Goal: Task Accomplishment & Management: Use online tool/utility

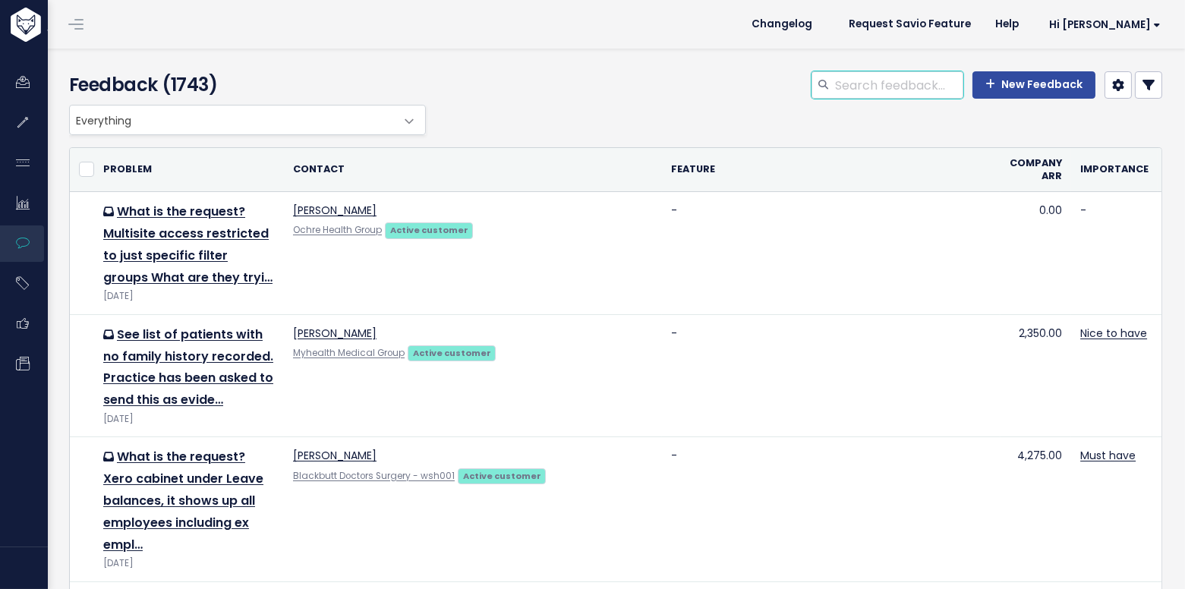
click at [896, 80] on input "search" at bounding box center [899, 84] width 130 height 27
type input "length"
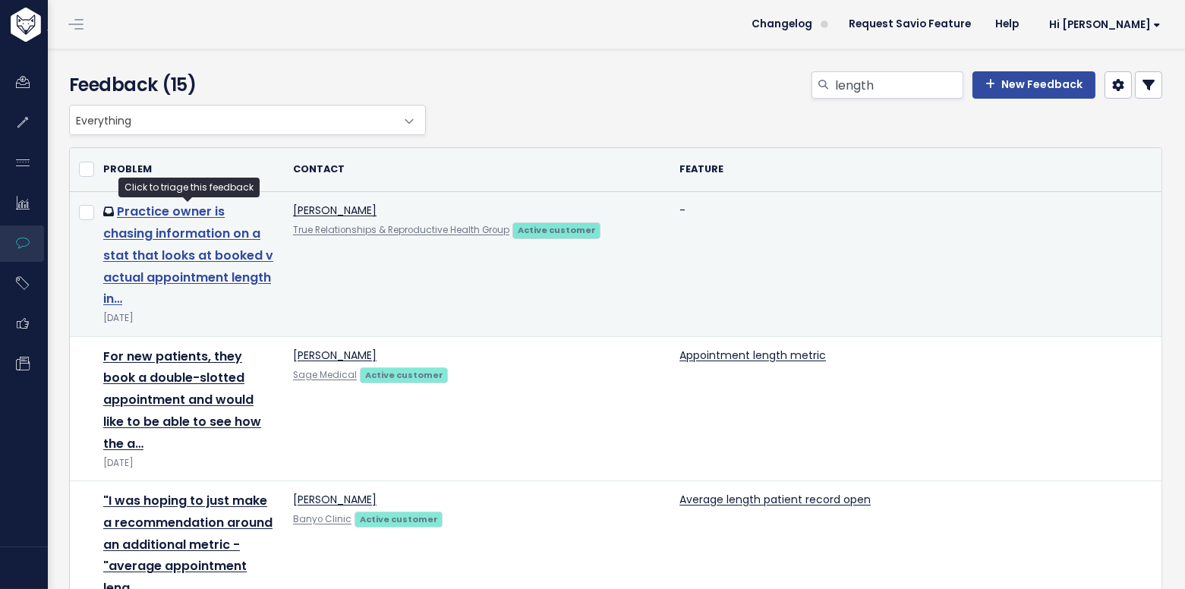
click at [247, 226] on link "Practice owner is chasing information on a stat that looks at booked v actual a…" at bounding box center [188, 255] width 170 height 105
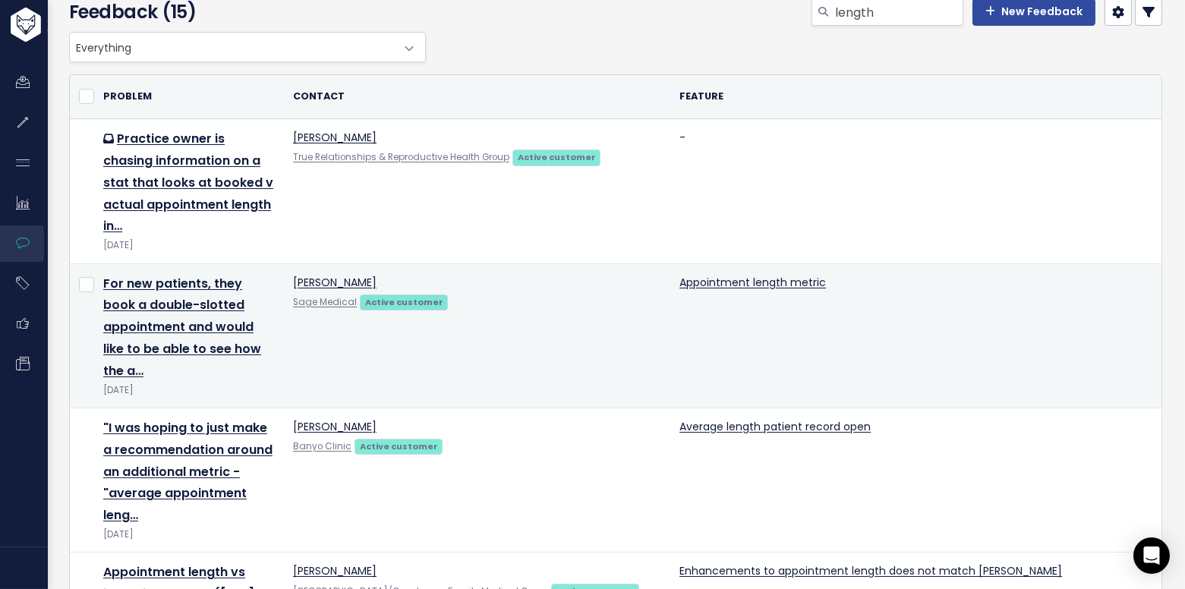
scroll to position [79, 0]
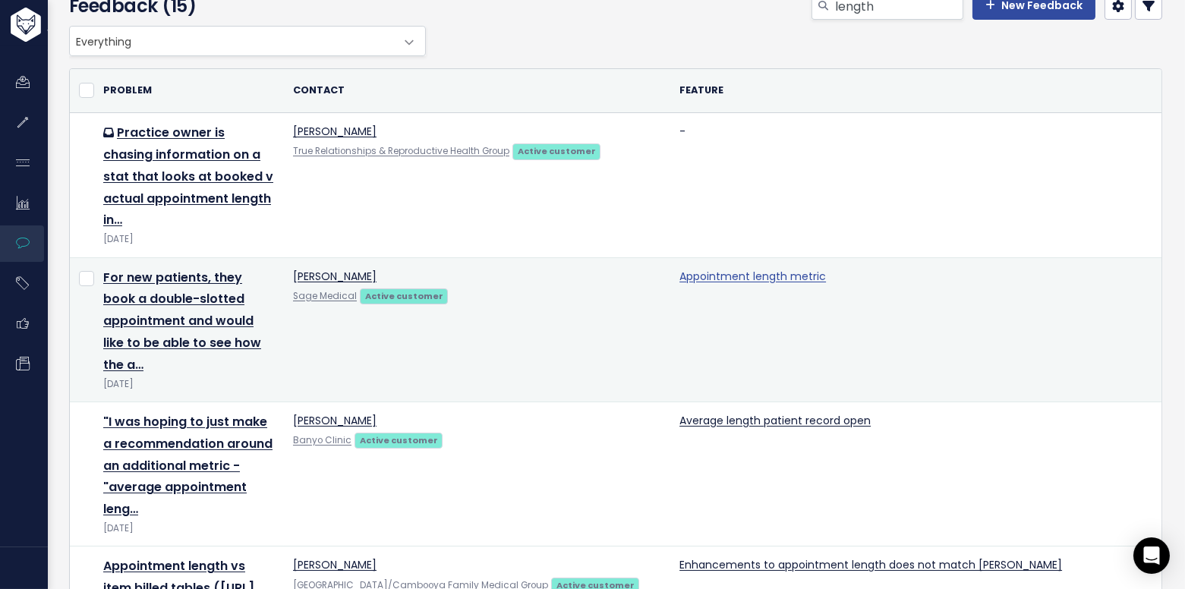
click at [747, 269] on link "Appointment length metric" at bounding box center [753, 276] width 147 height 15
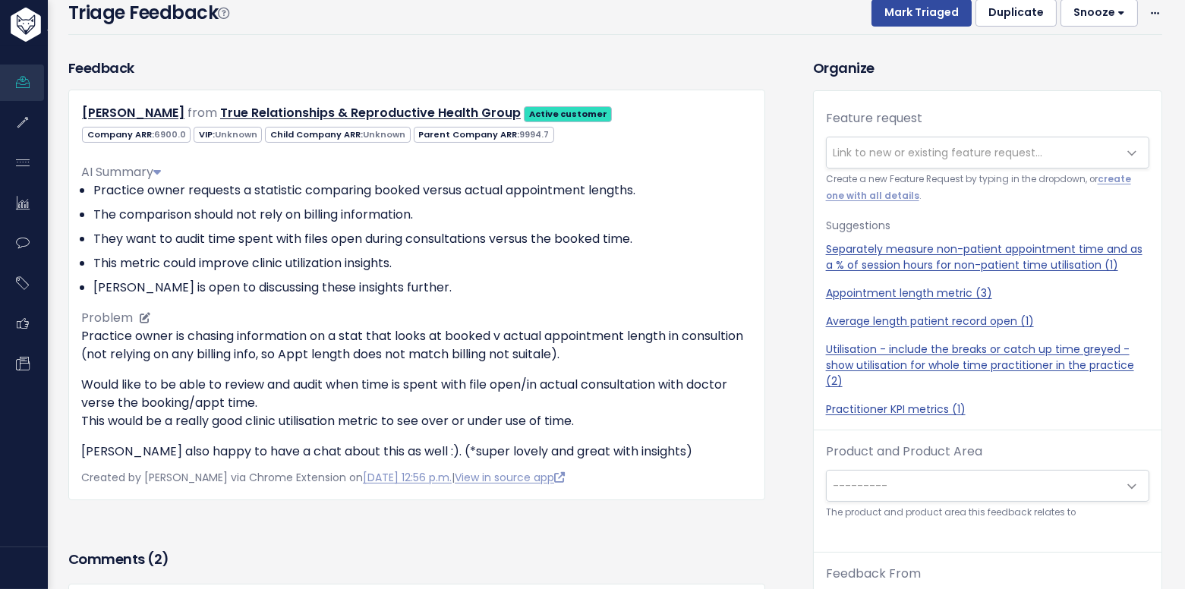
scroll to position [93, 0]
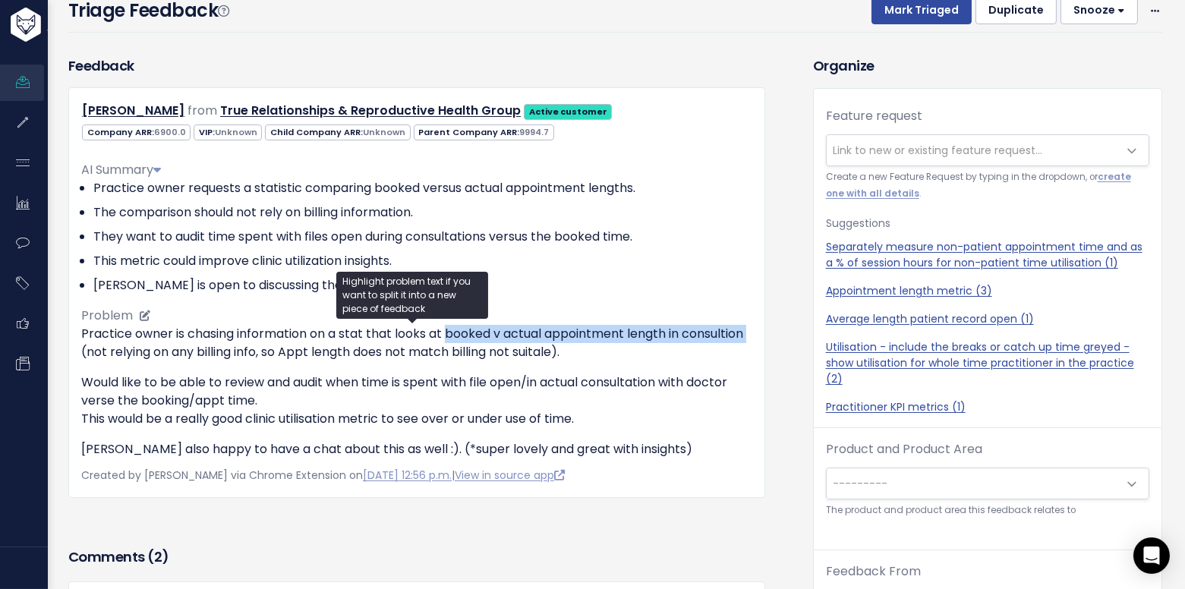
drag, startPoint x: 449, startPoint y: 332, endPoint x: 147, endPoint y: 346, distance: 302.5
click at [147, 346] on p "Practice owner is chasing information on a stat that looks at booked v actual a…" at bounding box center [416, 343] width 671 height 36
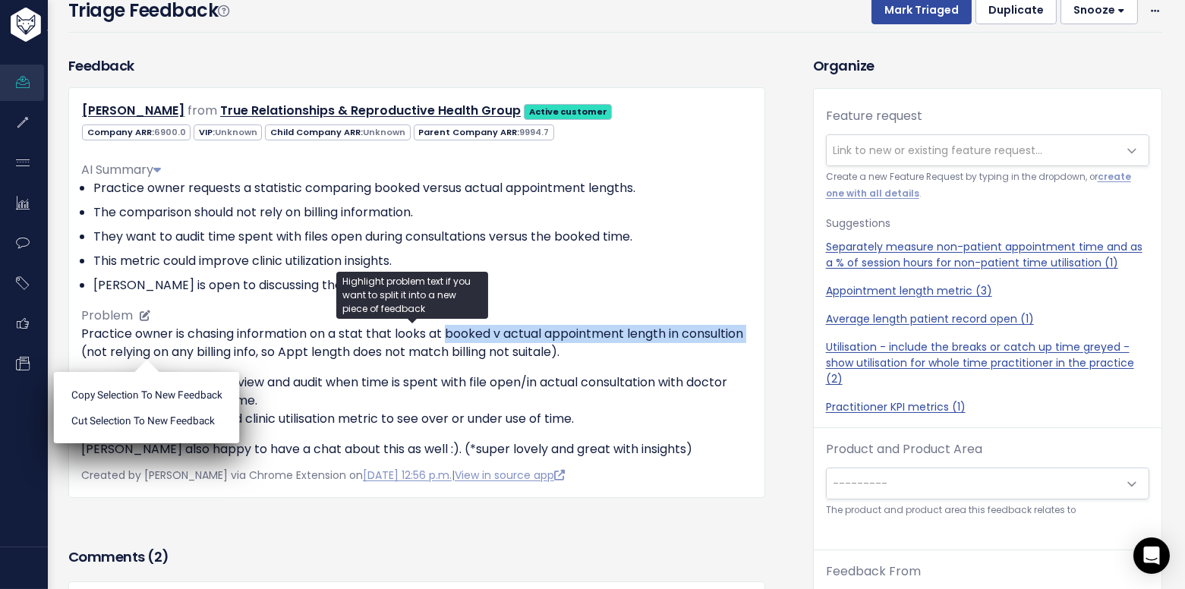
copy p "booked v actual appointment length in consultion"
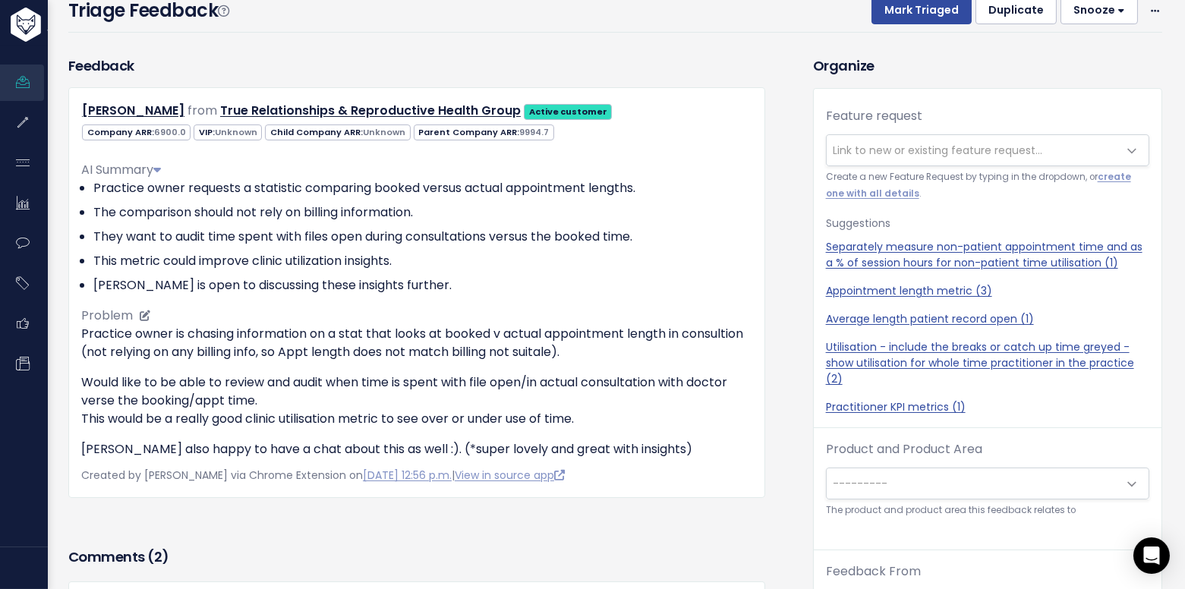
click at [580, 265] on li "This metric could improve clinic utilization insights." at bounding box center [422, 261] width 659 height 18
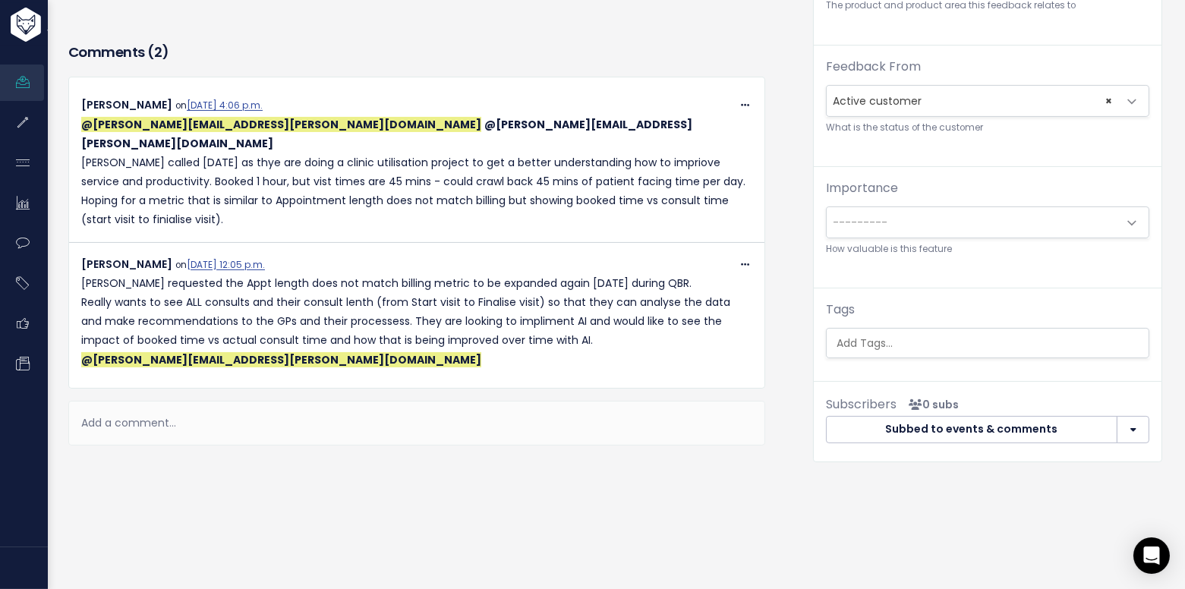
scroll to position [0, 0]
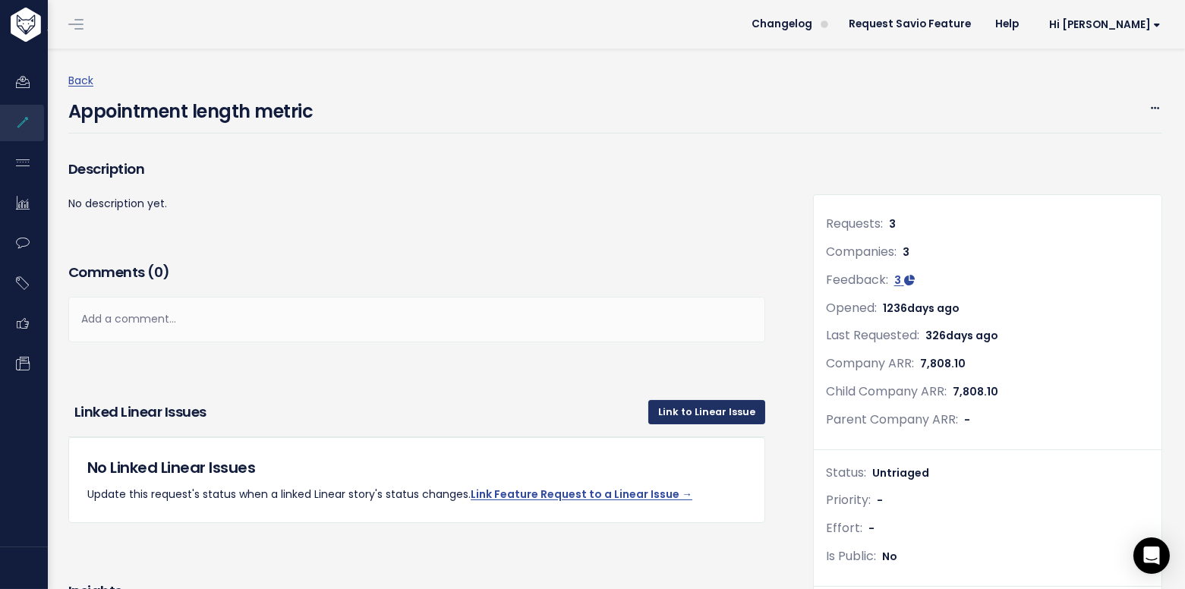
click at [677, 416] on link "Link to Linear Issue" at bounding box center [707, 412] width 117 height 24
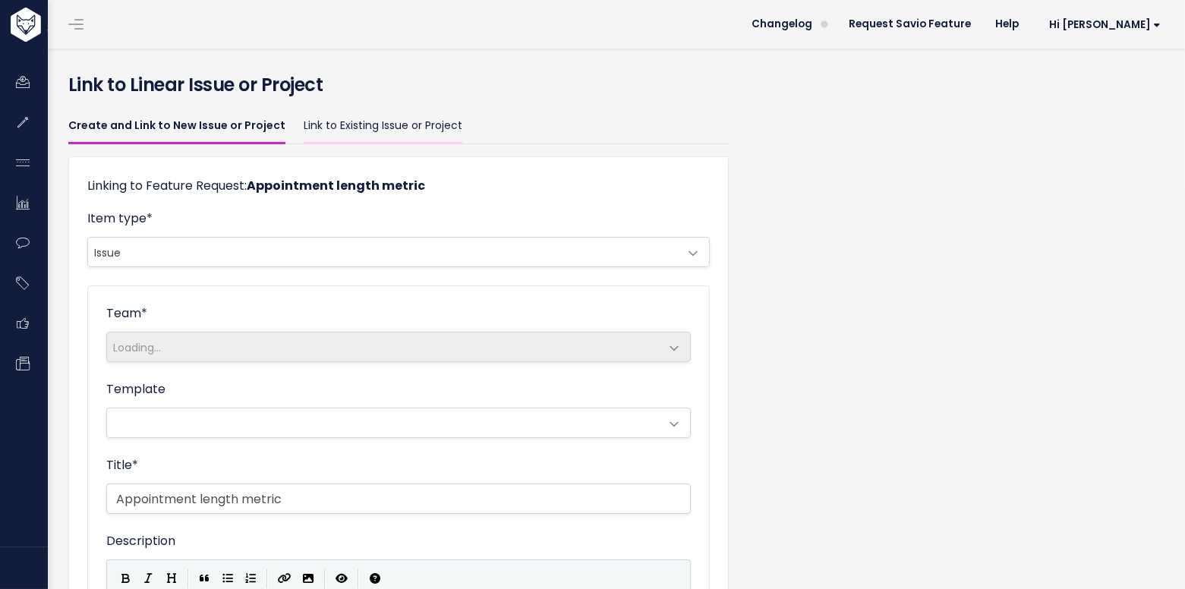
click at [383, 118] on link "Link to Existing Issue or Project" at bounding box center [383, 127] width 159 height 36
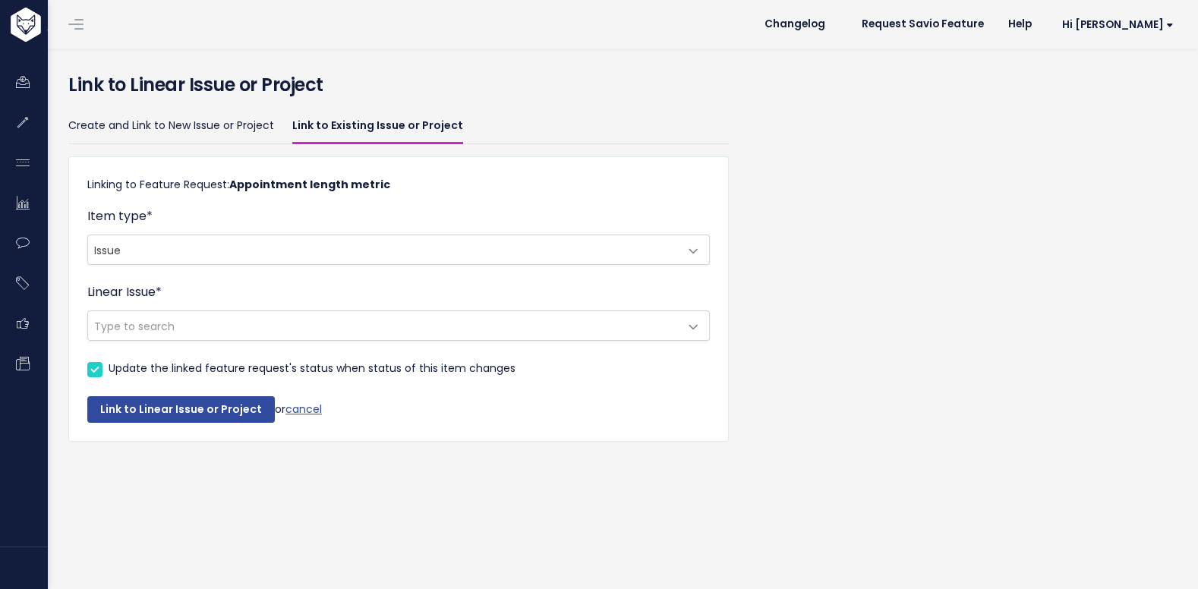
click at [301, 327] on span "Type to search" at bounding box center [383, 325] width 591 height 29
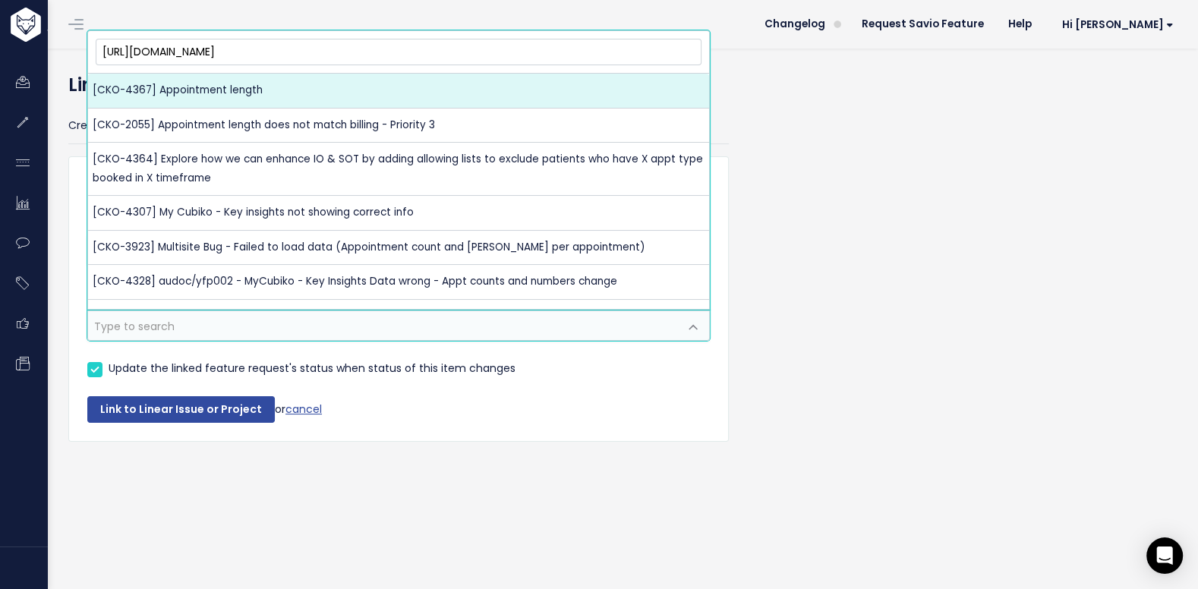
type input "https://linear.app/cubiko-au/issue/CKO-4367/appointment-length"
select select "c96aa24f-4c35-4aaf-8b6d-00e00fbc2241"
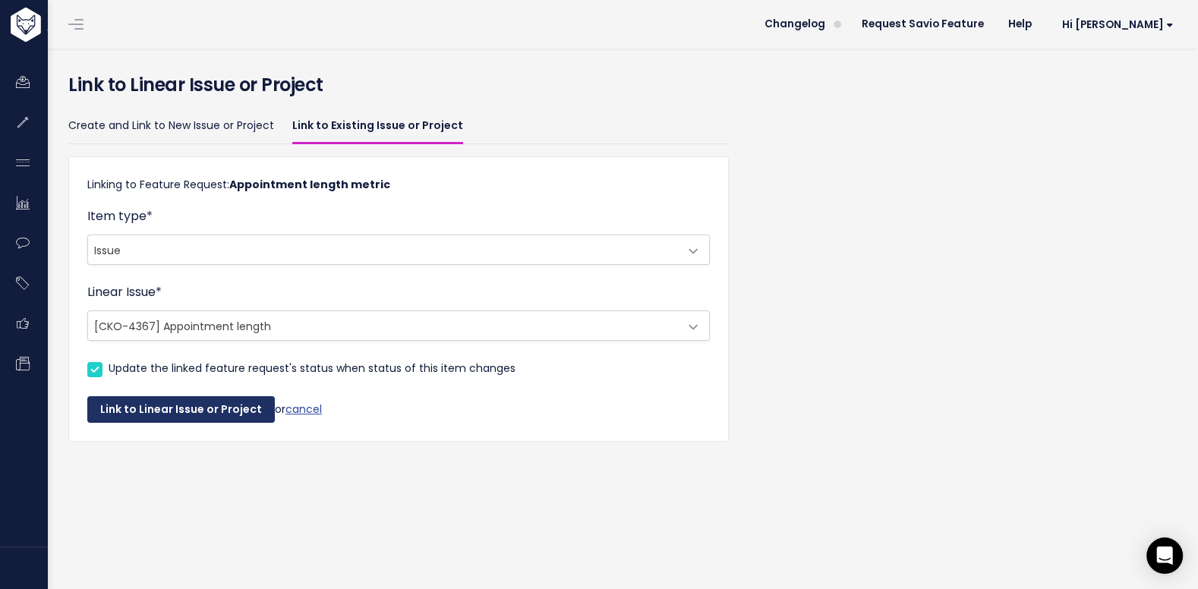
click at [194, 406] on button "Link to Linear Issue or Project" at bounding box center [181, 409] width 188 height 27
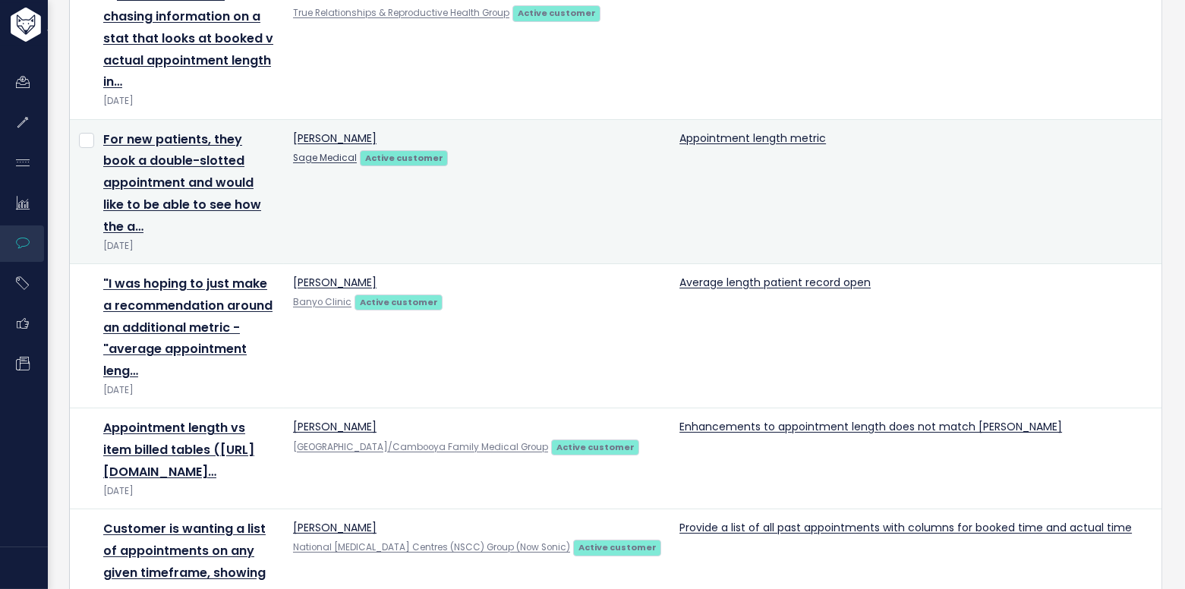
scroll to position [226, 0]
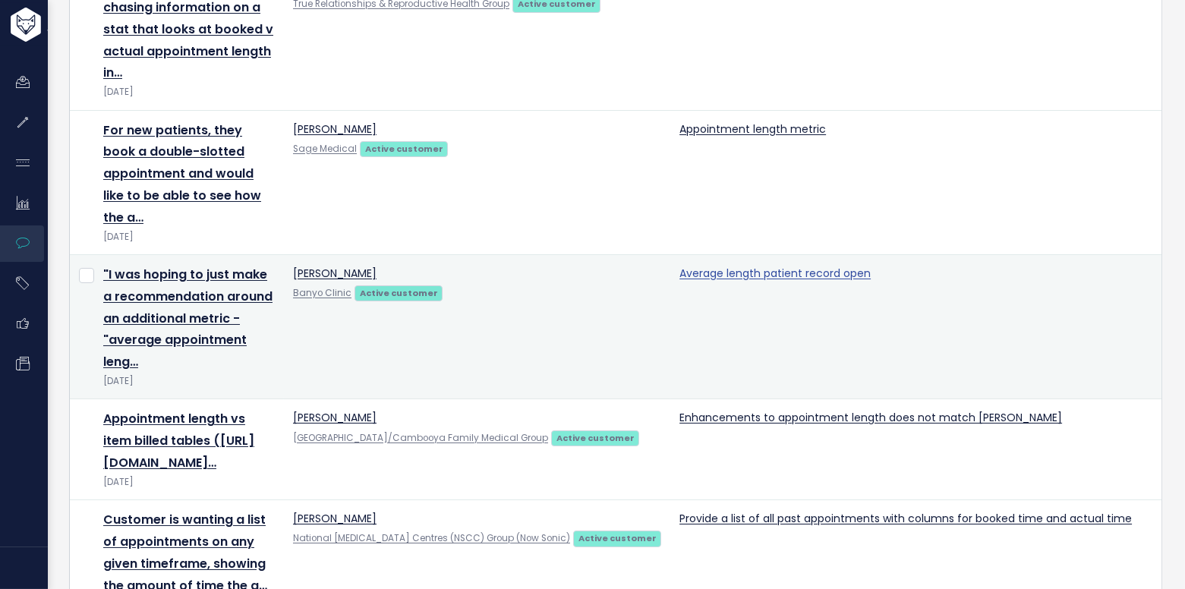
click at [750, 266] on link "Average length patient record open" at bounding box center [775, 273] width 191 height 15
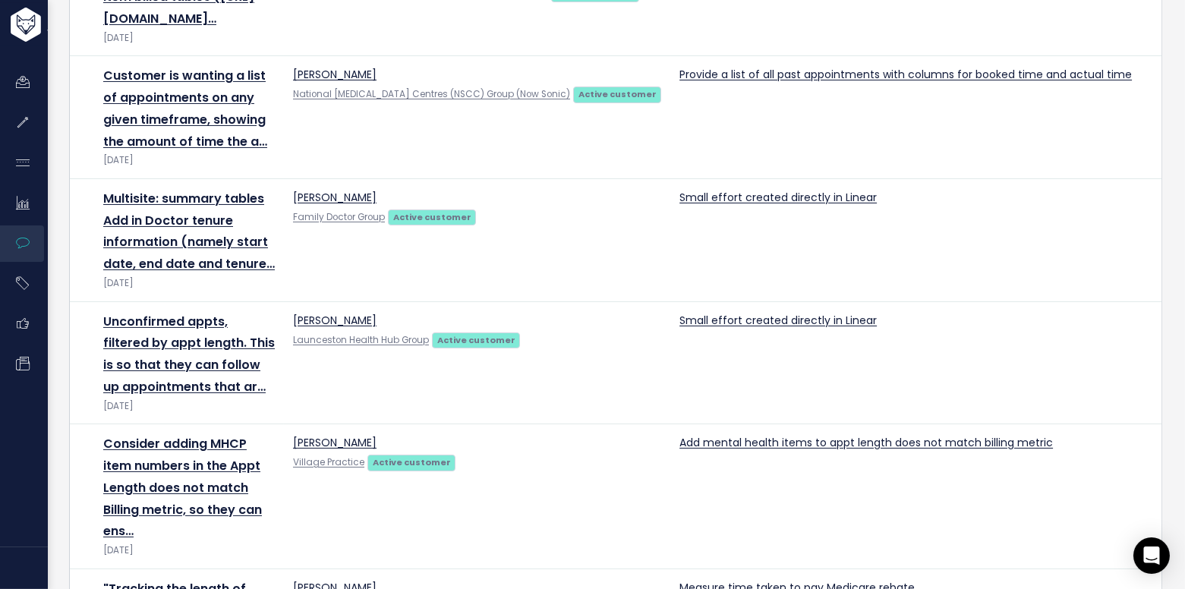
scroll to position [670, 0]
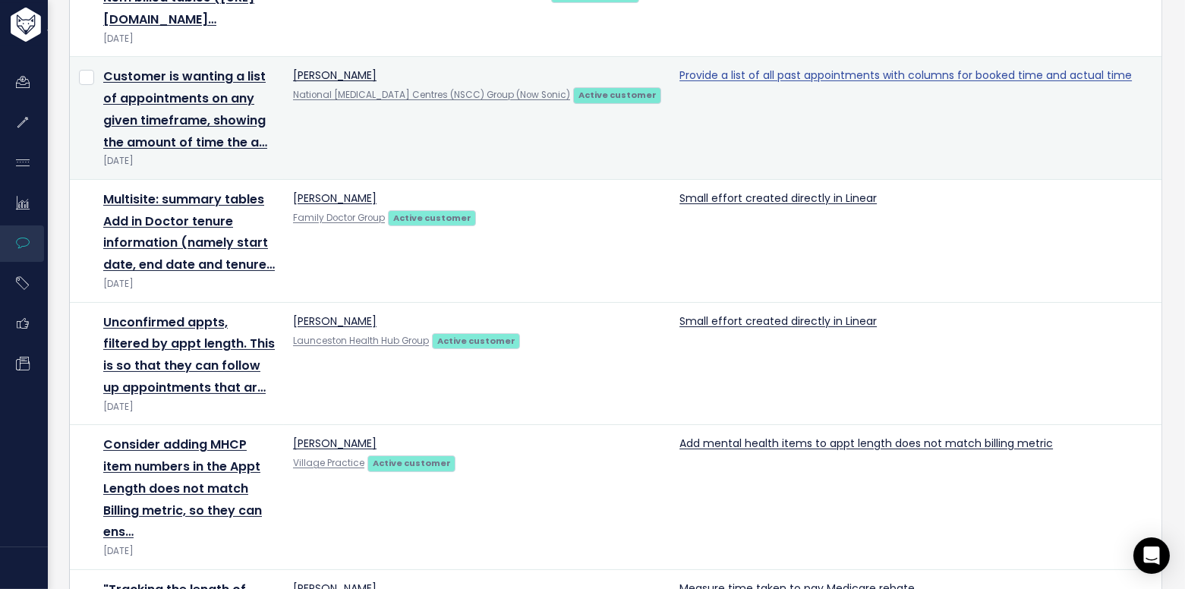
click at [746, 83] on link "Provide a list of all past appointments with columns for booked time and actual…" at bounding box center [906, 75] width 453 height 15
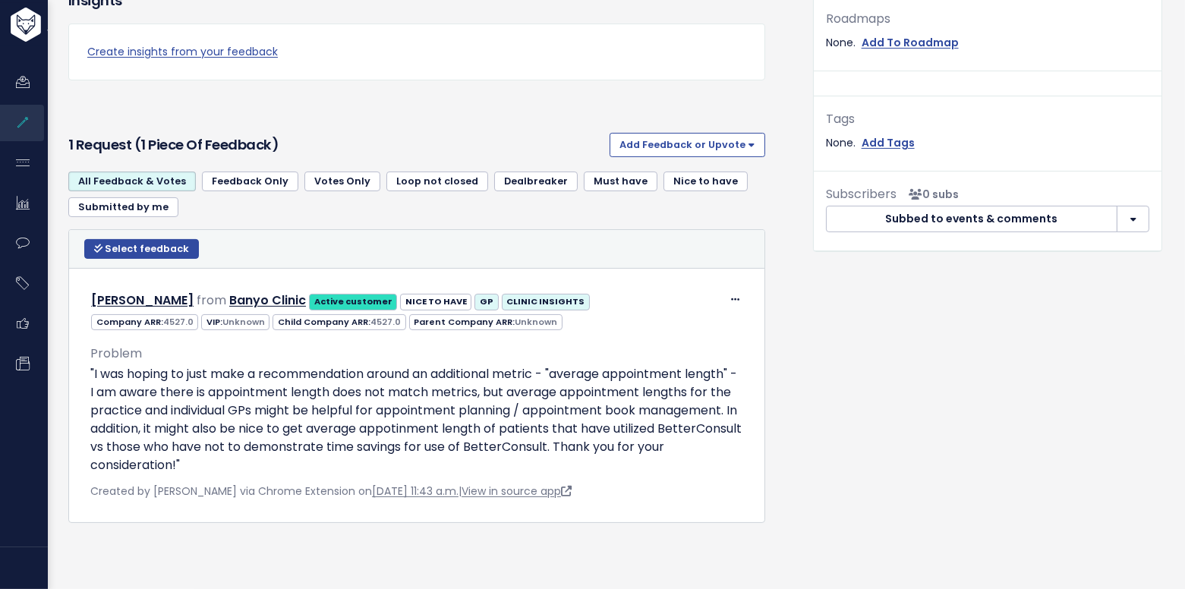
scroll to position [630, 0]
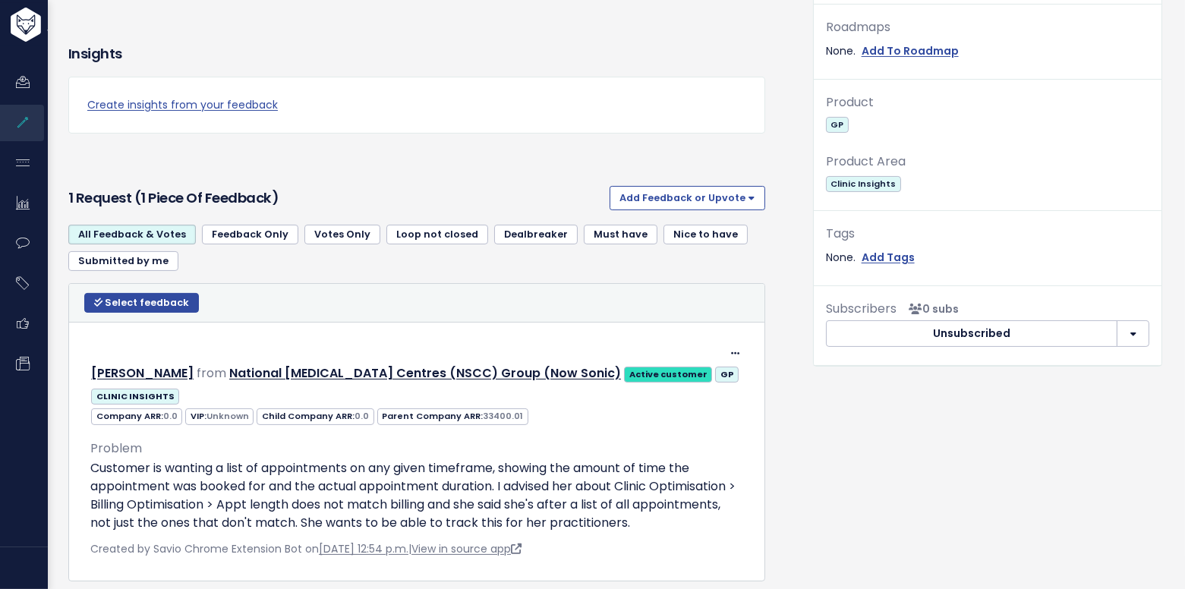
scroll to position [678, 0]
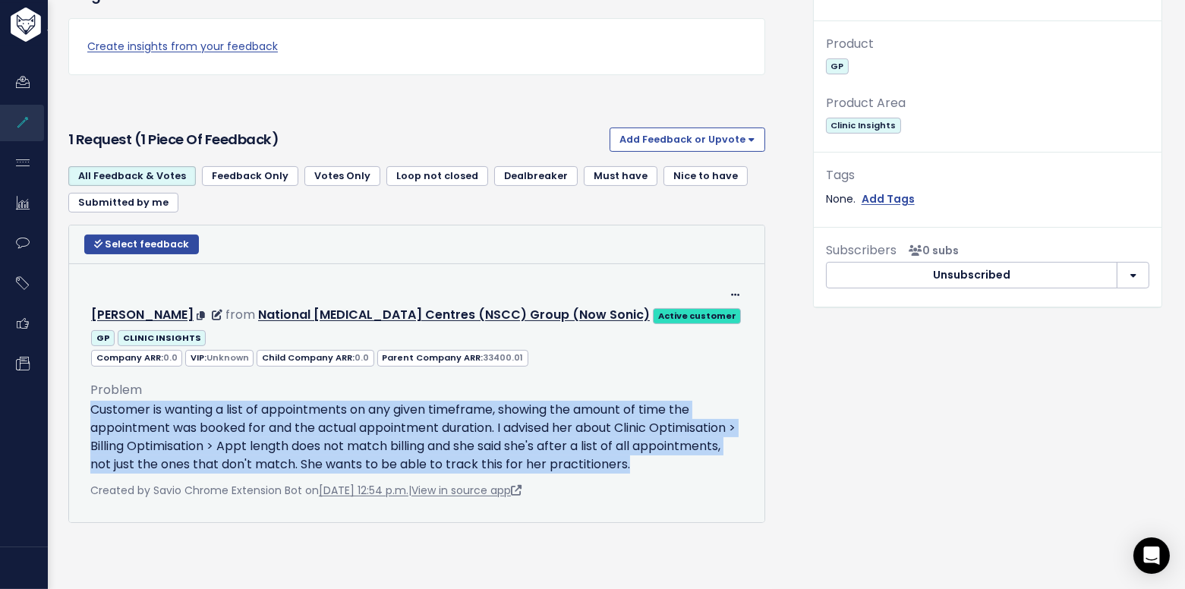
drag, startPoint x: 93, startPoint y: 386, endPoint x: 724, endPoint y: 450, distance: 635.0
click at [724, 450] on div "Problem Customer is wanting a list of appointments on any given timeframe, show…" at bounding box center [417, 435] width 676 height 134
copy div "Customer is wanting a list of appointments on any given timeframe, showing the …"
